Goal: Navigation & Orientation: Go to known website

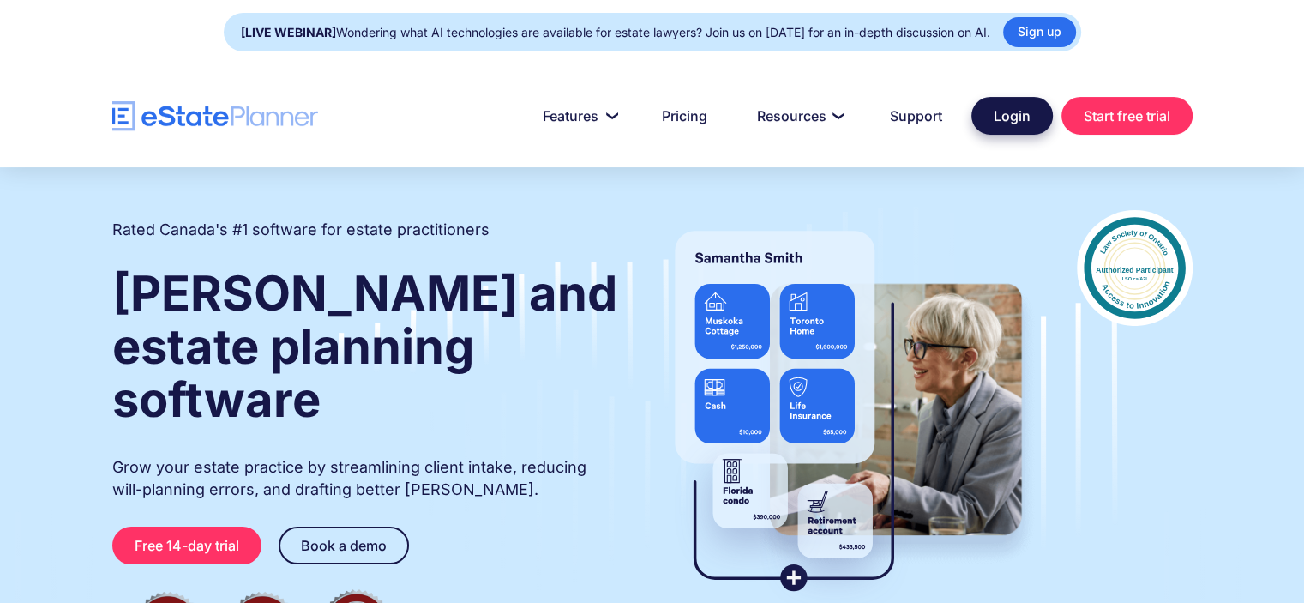
click at [1014, 109] on link "Login" at bounding box center [1011, 116] width 81 height 38
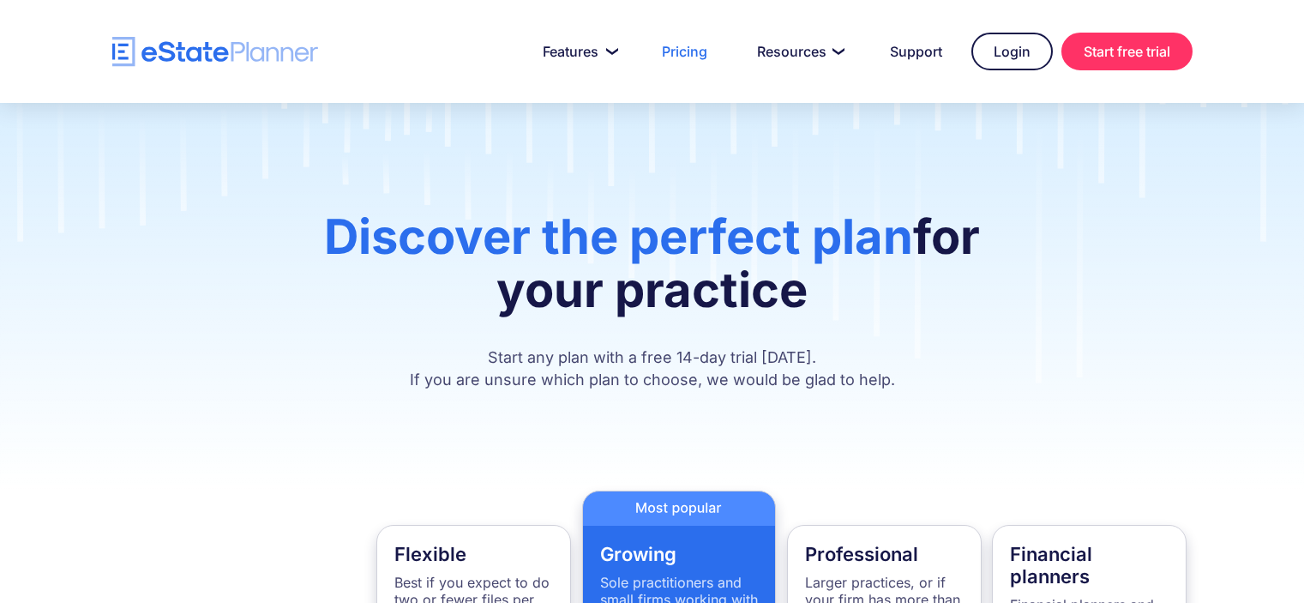
click at [1014, 44] on link "Login" at bounding box center [1011, 52] width 81 height 38
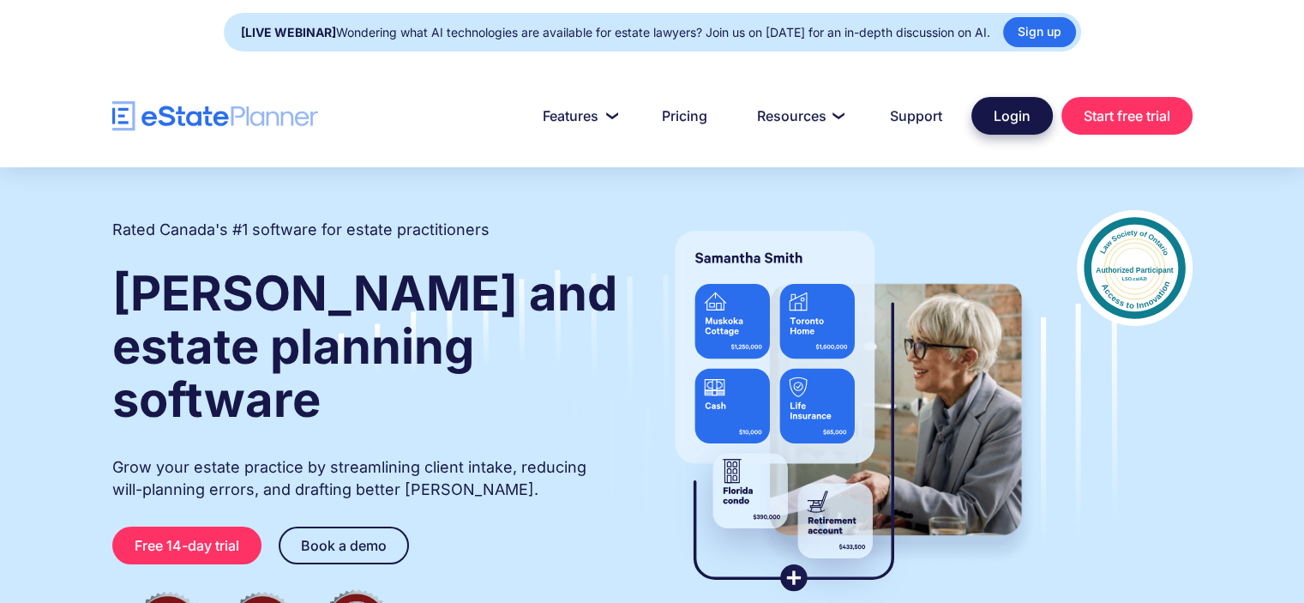
click at [1011, 114] on link "Login" at bounding box center [1011, 116] width 81 height 38
